Goal: Task Accomplishment & Management: Manage account settings

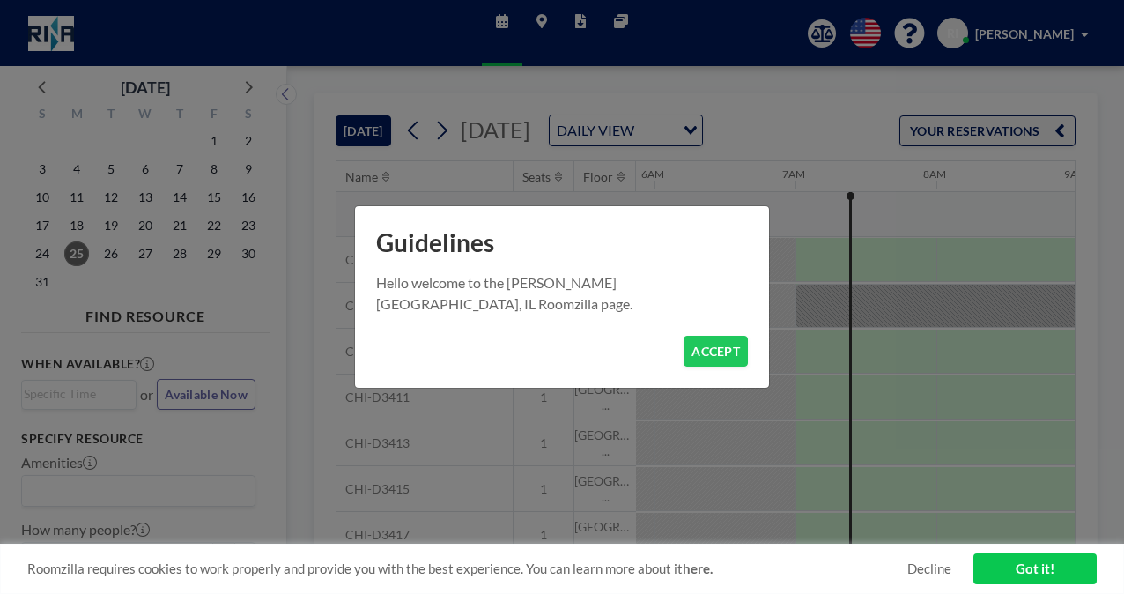
scroll to position [0, 846]
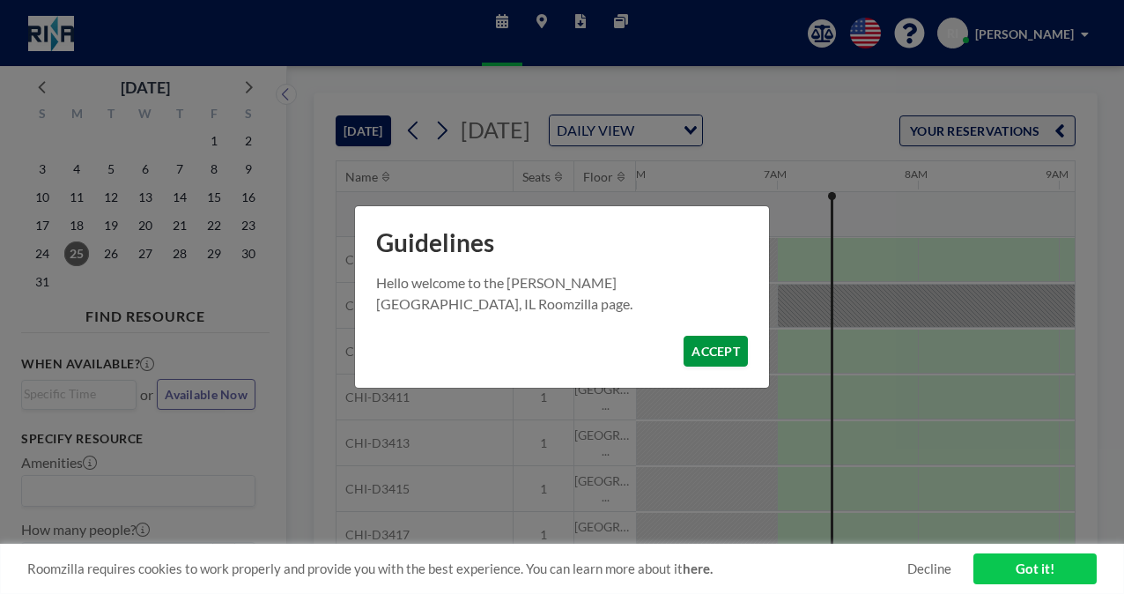
click at [730, 355] on button "ACCEPT" at bounding box center [716, 351] width 64 height 31
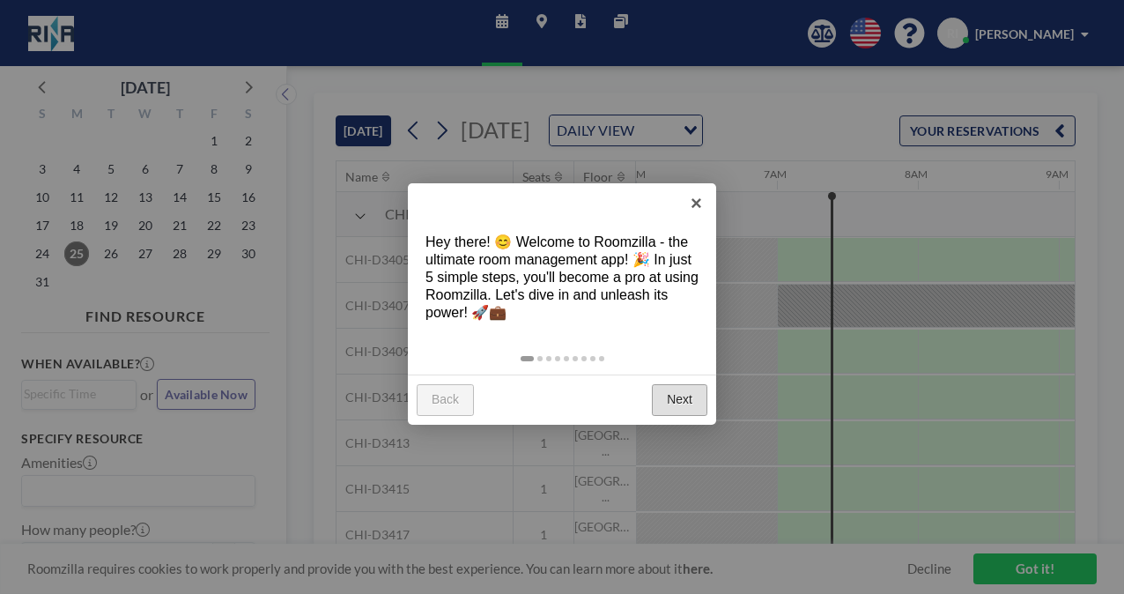
click at [696, 397] on link "Next" at bounding box center [680, 400] width 56 height 32
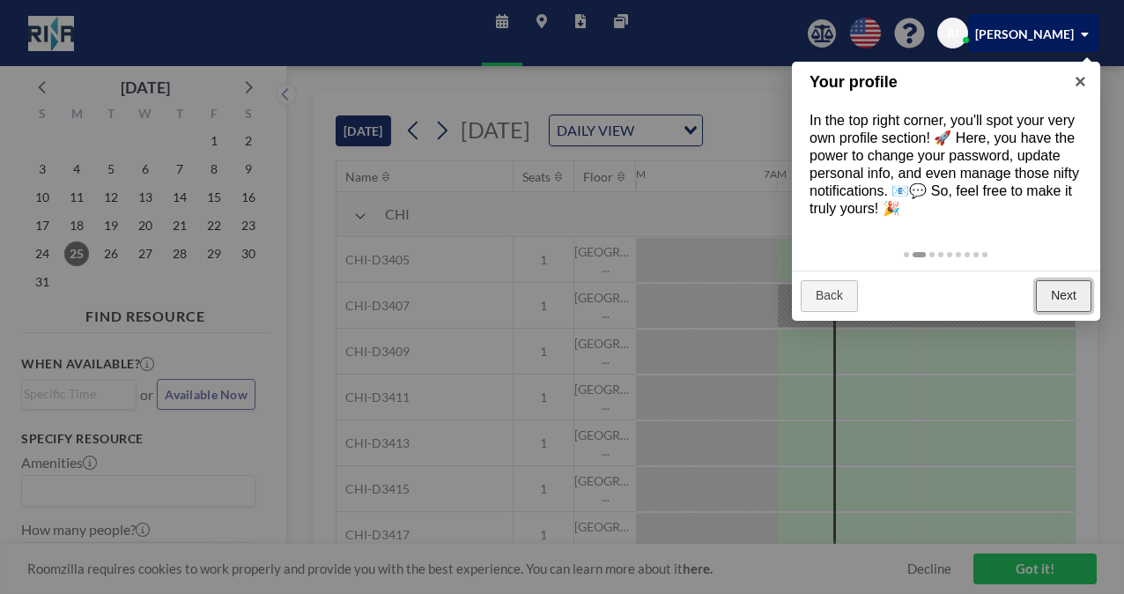
click at [1050, 293] on link "Next" at bounding box center [1064, 296] width 56 height 32
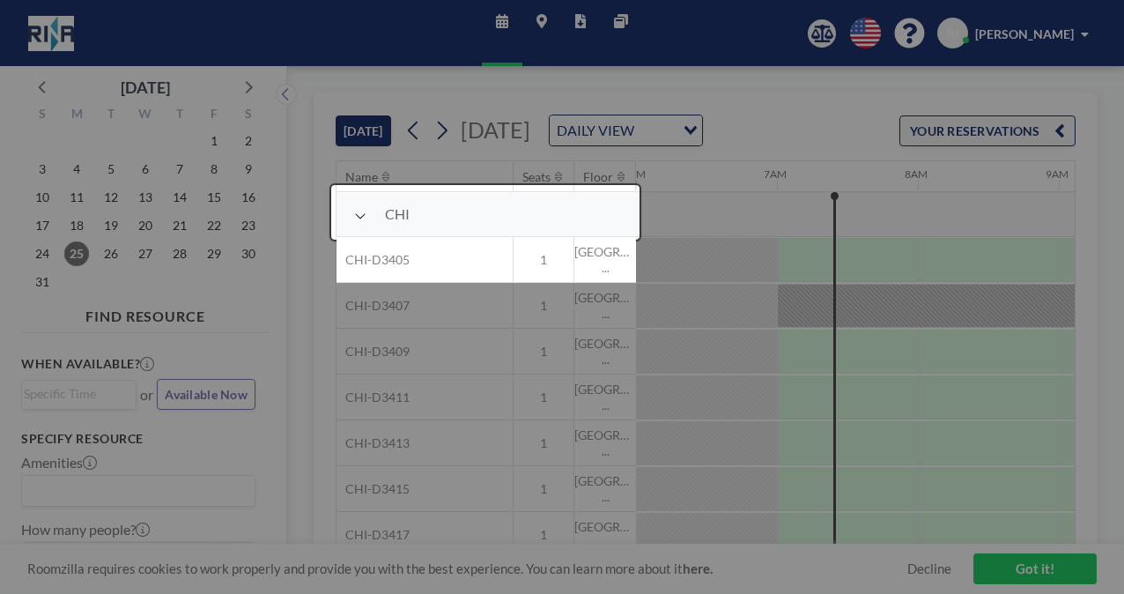
scroll to position [45, 846]
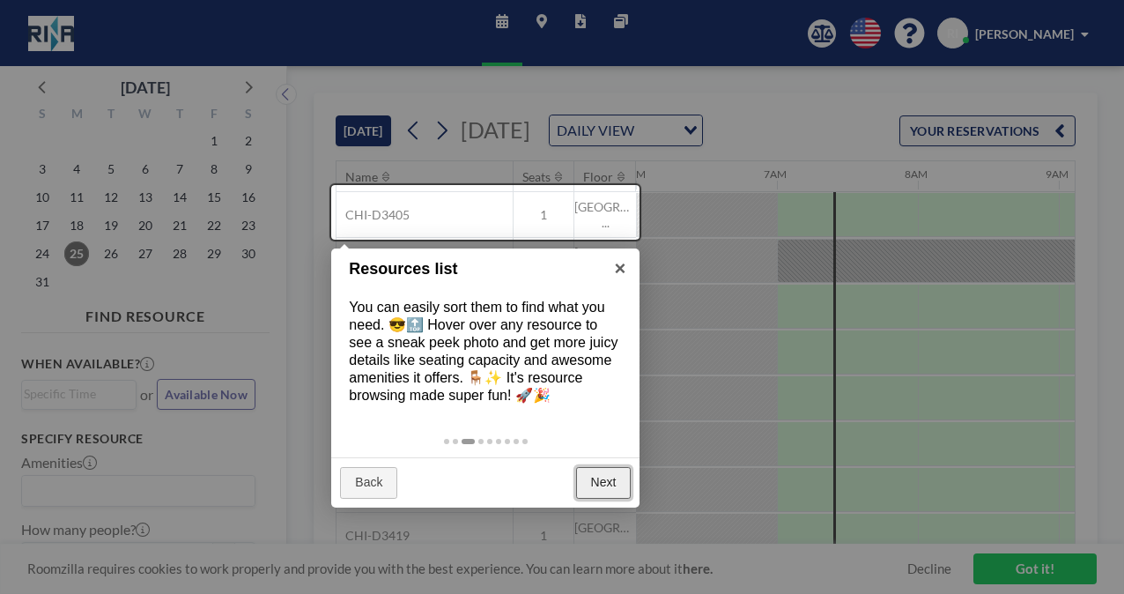
click at [607, 483] on link "Next" at bounding box center [604, 483] width 56 height 32
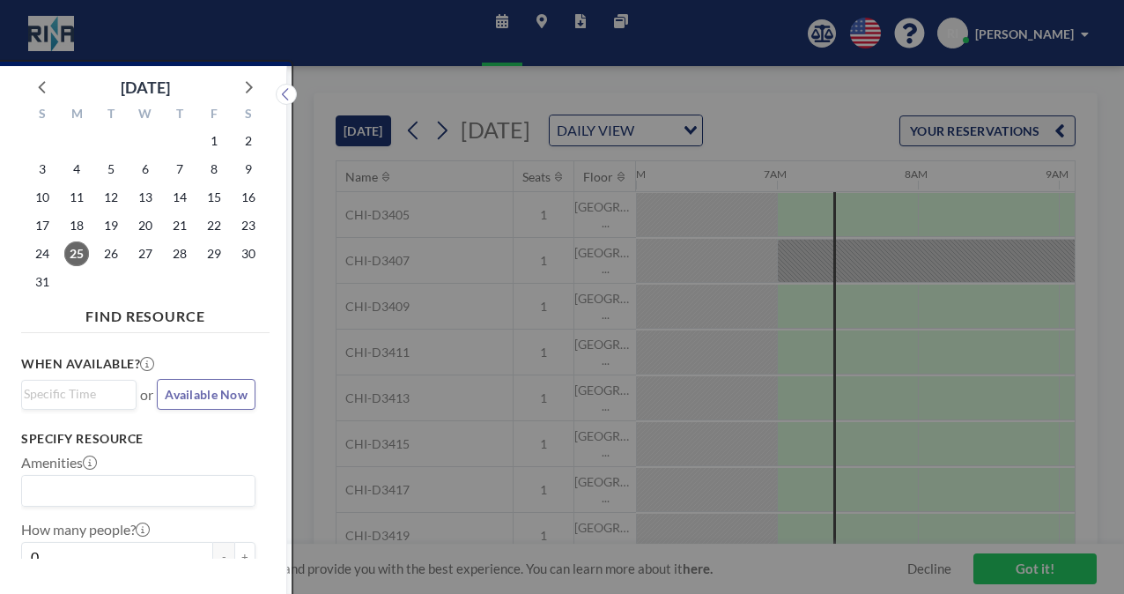
scroll to position [4, 0]
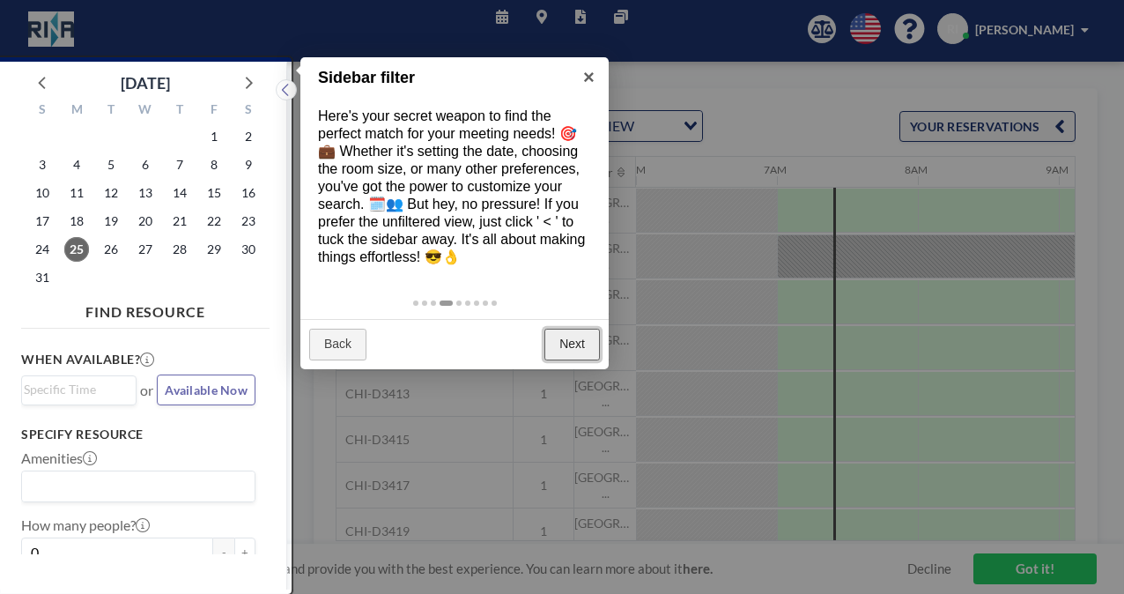
click at [575, 337] on link "Next" at bounding box center [573, 345] width 56 height 32
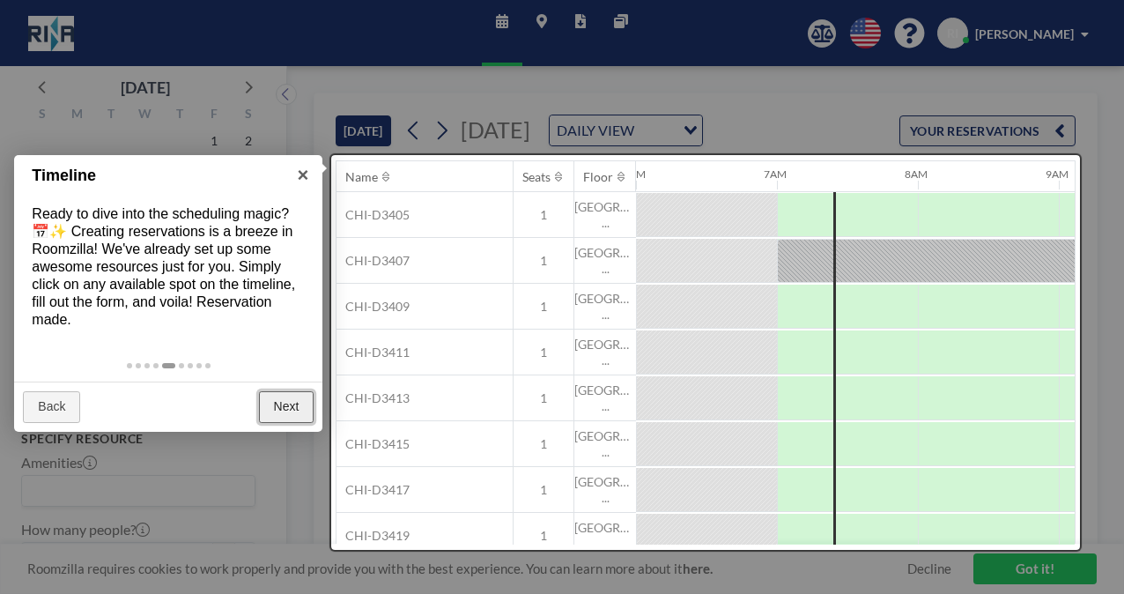
click at [287, 403] on link "Next" at bounding box center [287, 407] width 56 height 32
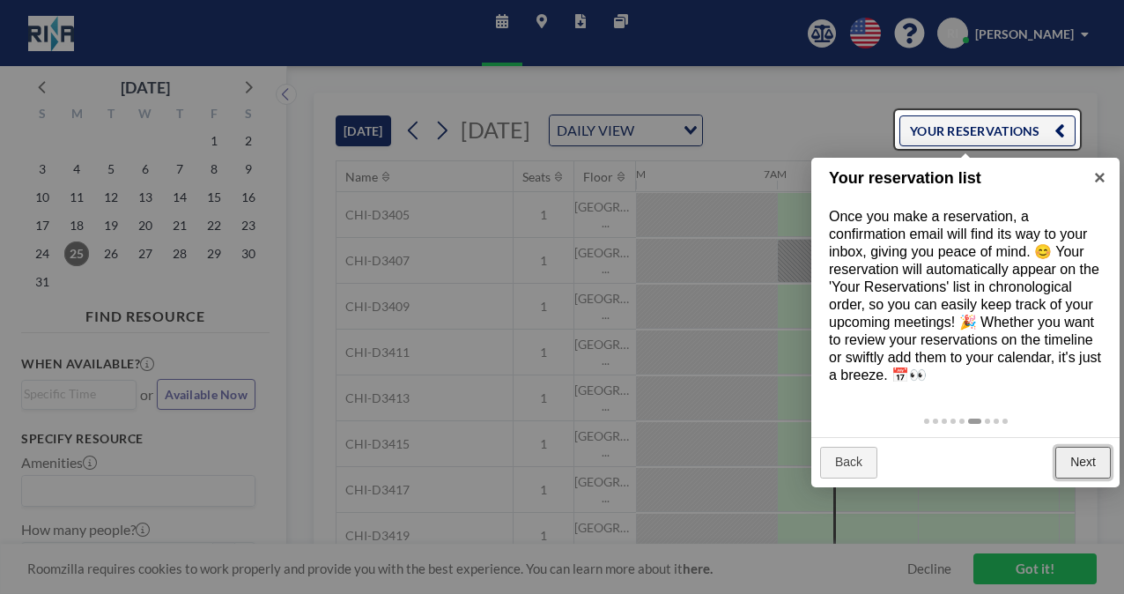
click at [1086, 459] on link "Next" at bounding box center [1084, 463] width 56 height 32
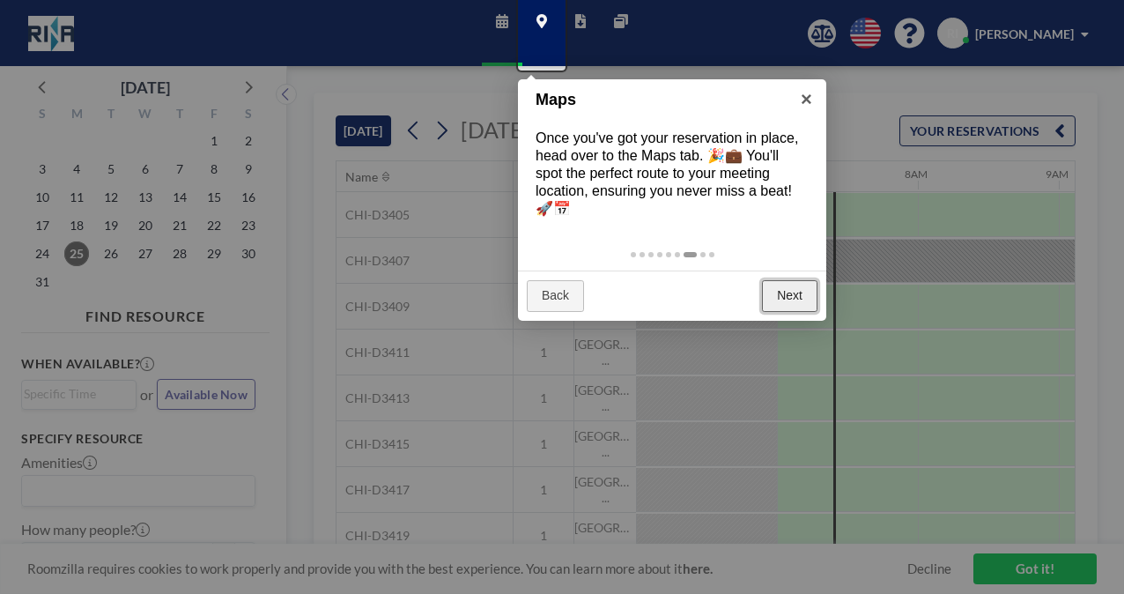
click at [789, 291] on link "Next" at bounding box center [790, 296] width 56 height 32
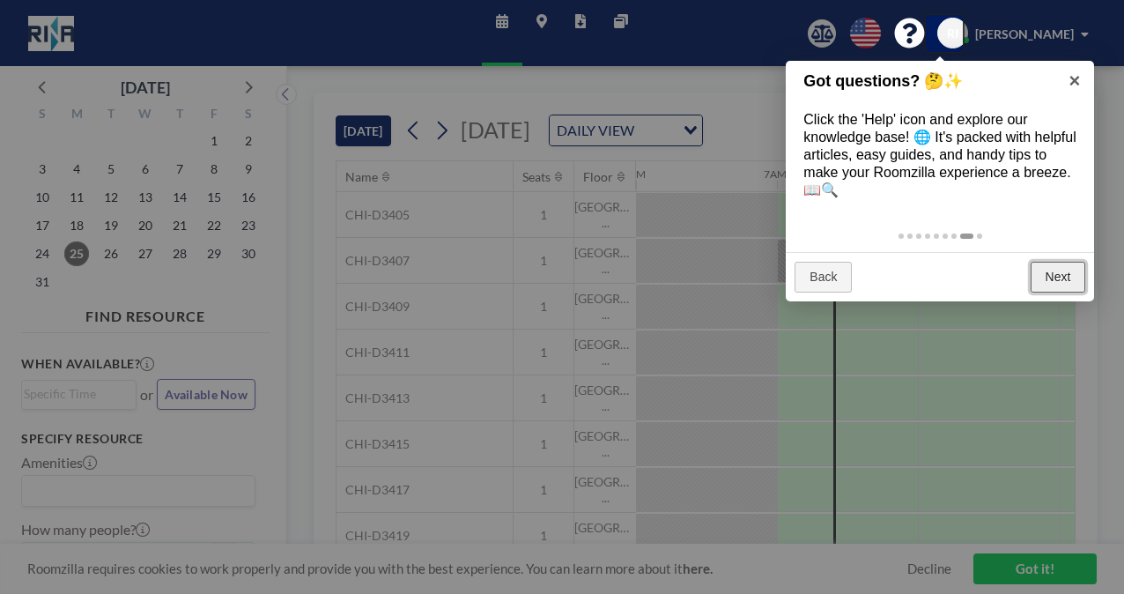
click at [1044, 275] on link "Next" at bounding box center [1059, 278] width 56 height 32
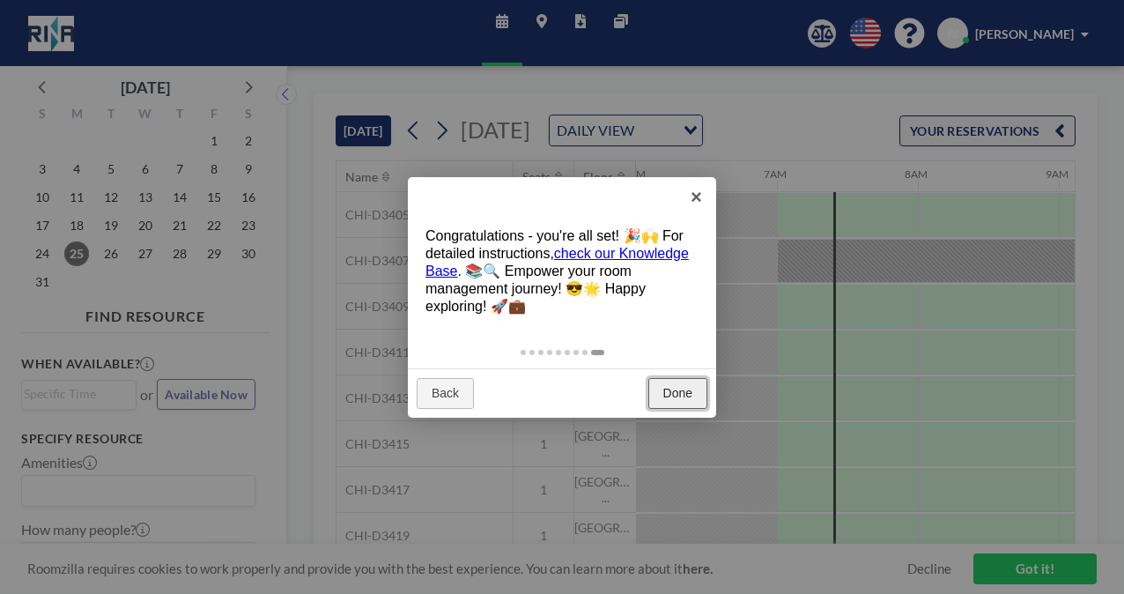
click at [670, 390] on link "Done" at bounding box center [678, 394] width 59 height 32
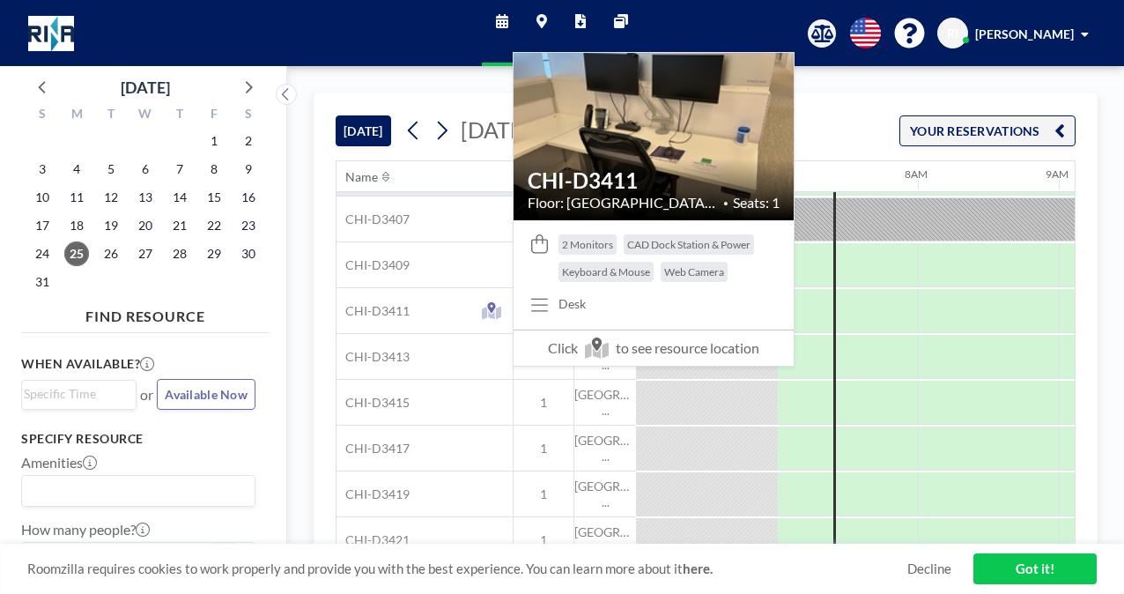
scroll to position [0, 846]
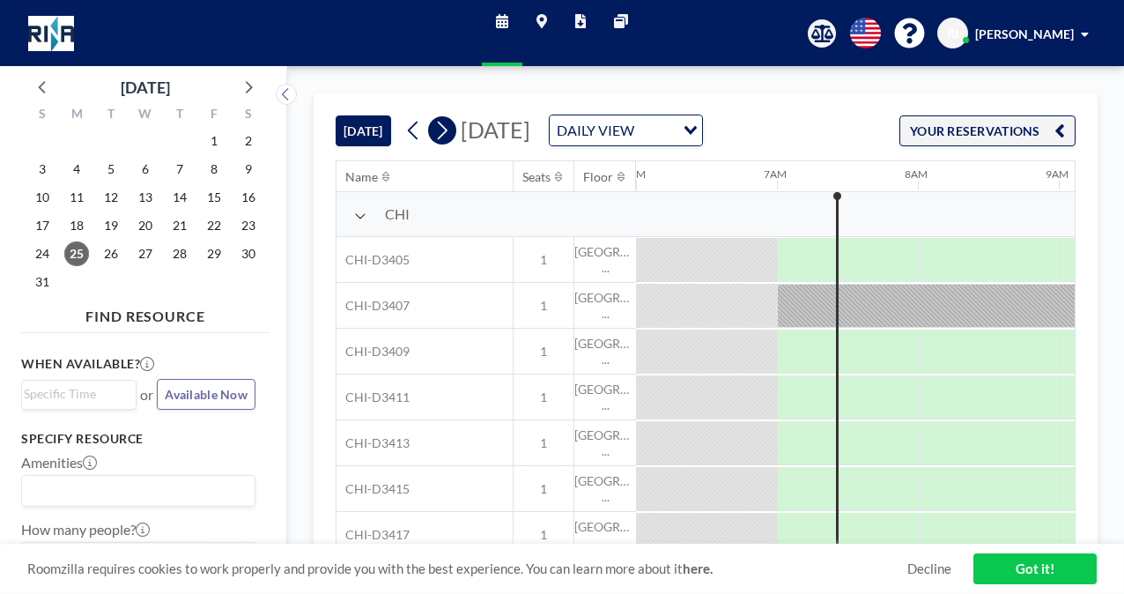
click at [446, 133] on icon at bounding box center [443, 131] width 10 height 19
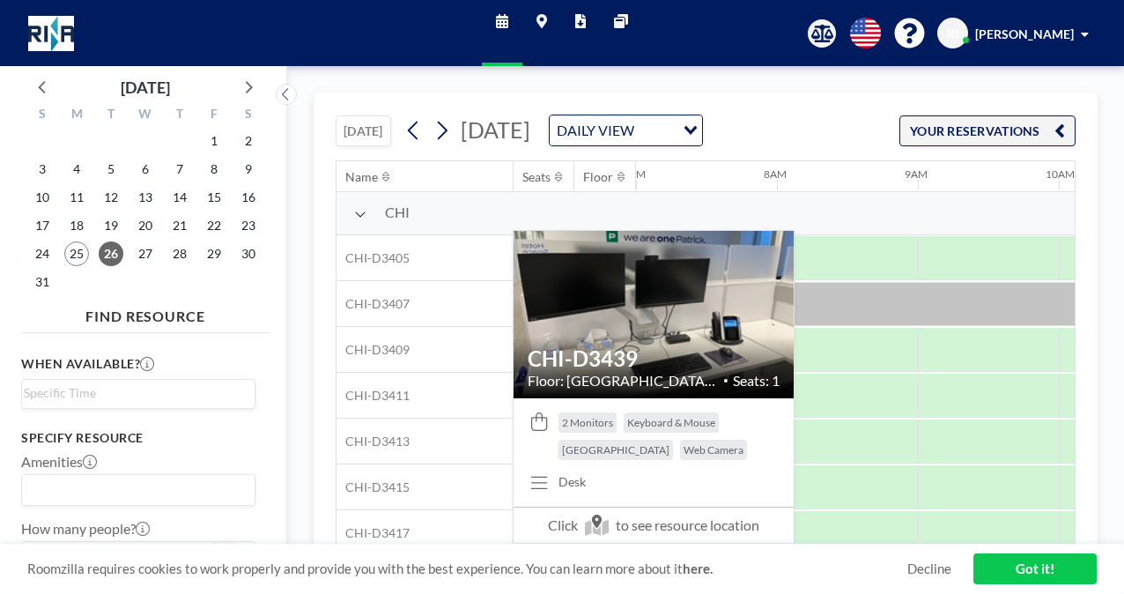
scroll to position [0, 987]
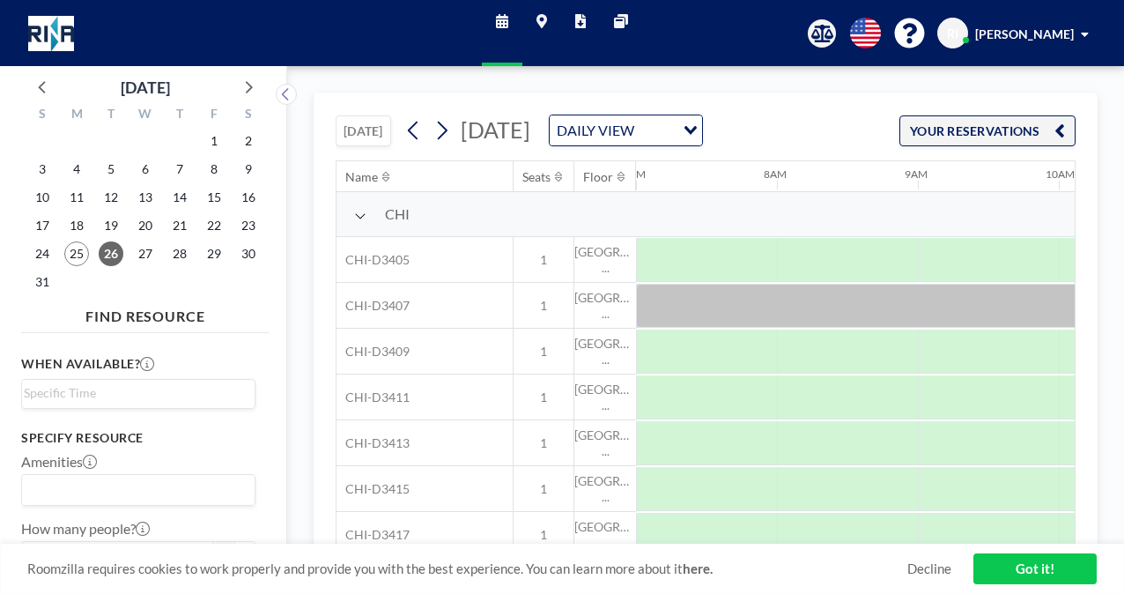
click at [782, 92] on div "[DATE] [DATE] DAILY VIEW Loading... YOUR RESERVATIONS Name Seats Floor 12AM 1AM…" at bounding box center [705, 330] width 837 height 528
click at [720, 21] on div "Schedule Maps Reports Other sites English Polski 日本語 Española RI [PERSON_NAME]" at bounding box center [562, 33] width 1124 height 66
click at [1045, 28] on span "[PERSON_NAME]" at bounding box center [1024, 33] width 99 height 15
click at [1039, 81] on span "Profile" at bounding box center [1036, 85] width 37 height 18
